Goal: Transaction & Acquisition: Purchase product/service

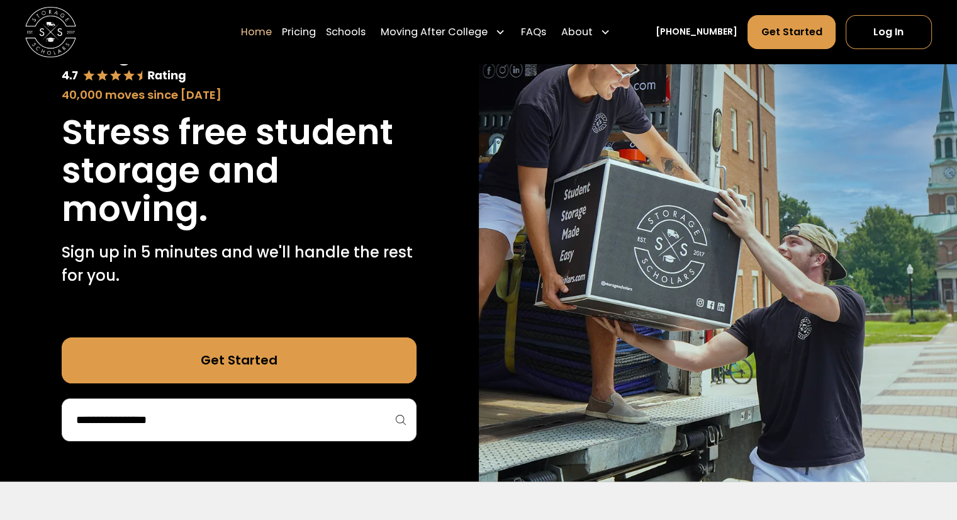
scroll to position [87, 0]
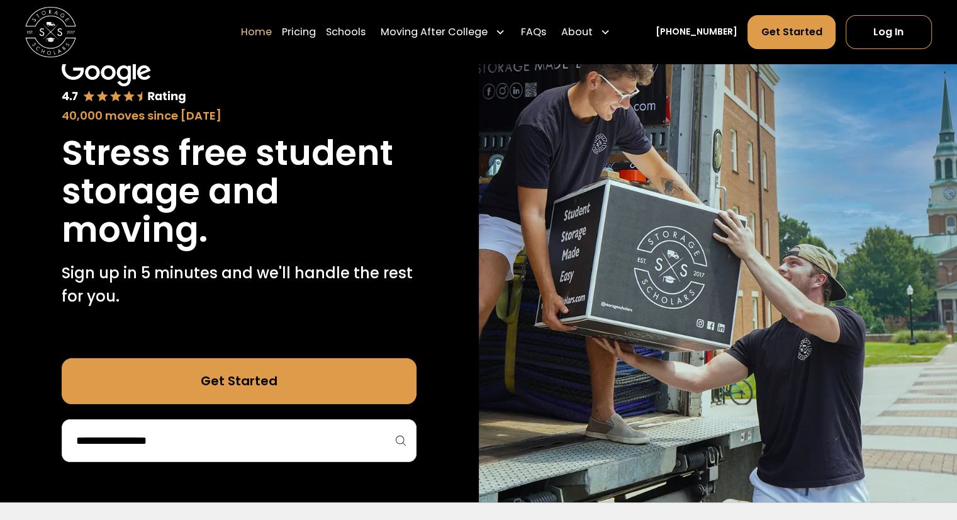
click at [296, 447] on input "search" at bounding box center [239, 440] width 328 height 21
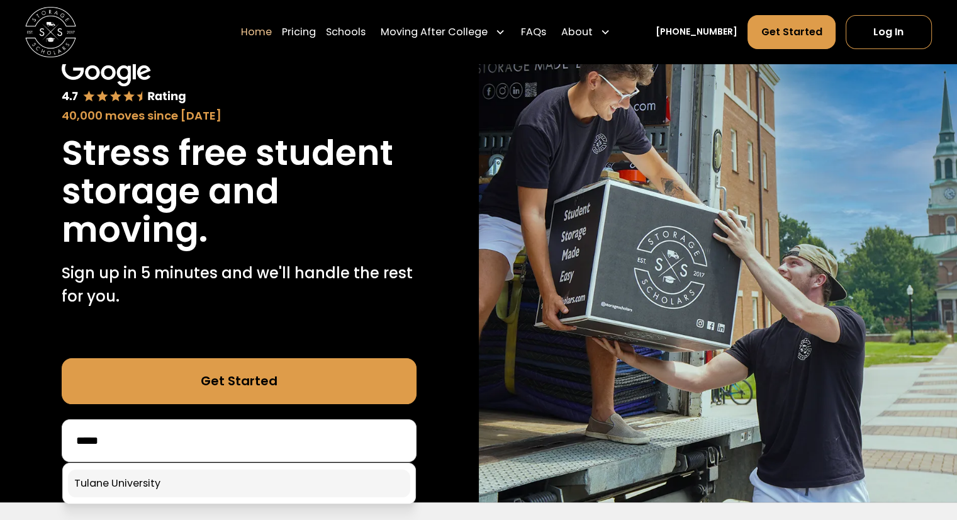
type input "*****"
click at [138, 483] on link at bounding box center [239, 483] width 342 height 28
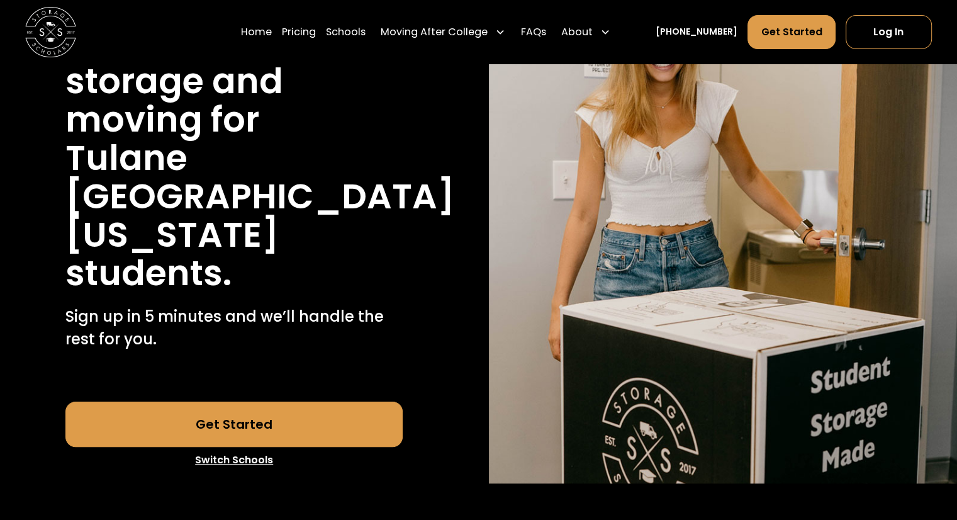
scroll to position [190, 0]
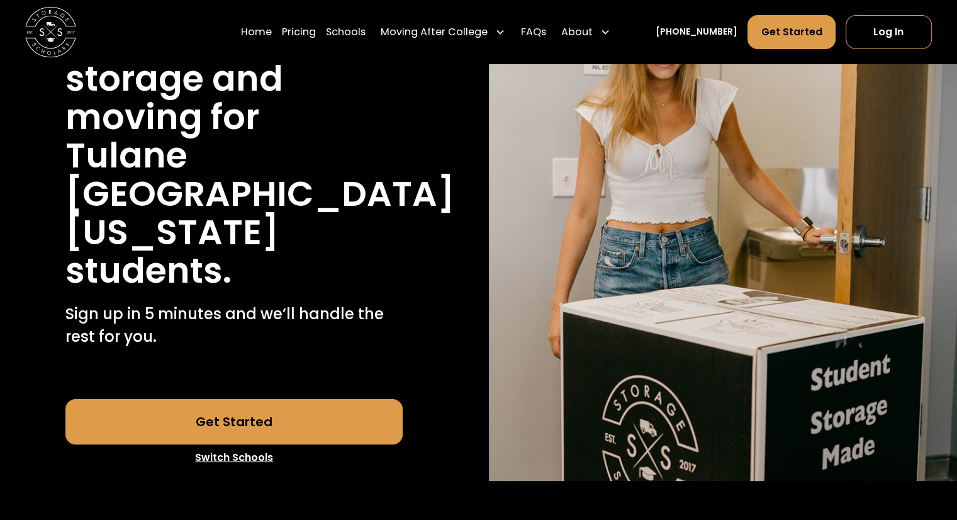
click at [354, 399] on link "Get Started" at bounding box center [233, 421] width 337 height 45
